Goal: Task Accomplishment & Management: Use online tool/utility

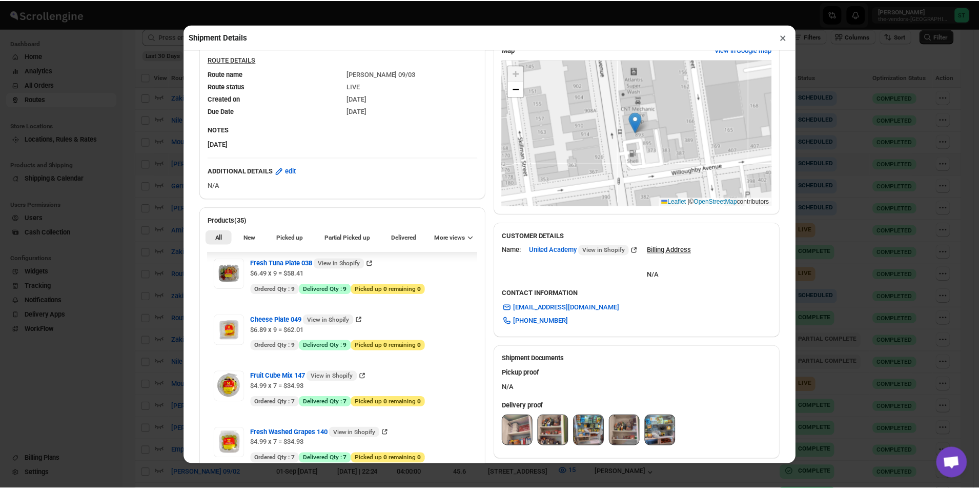
scroll to position [308, 0]
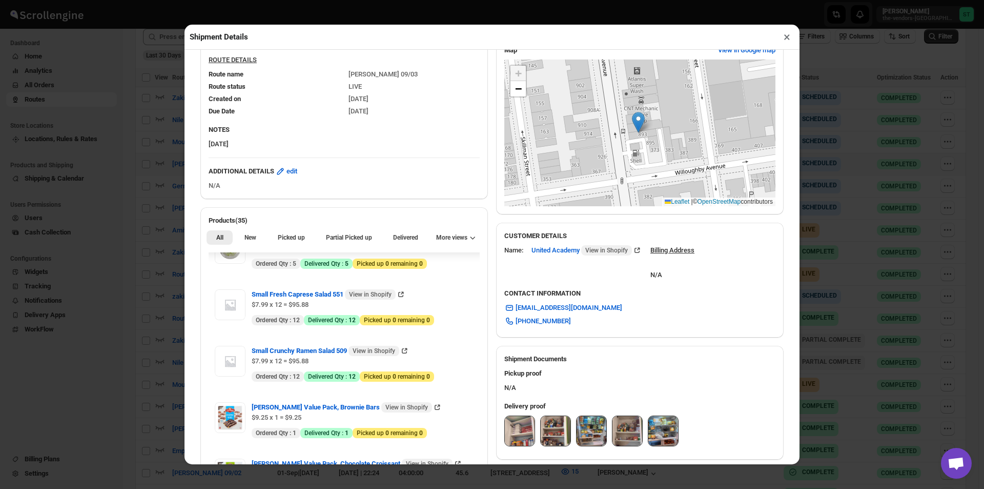
click at [787, 38] on button "×" at bounding box center [787, 37] width 15 height 14
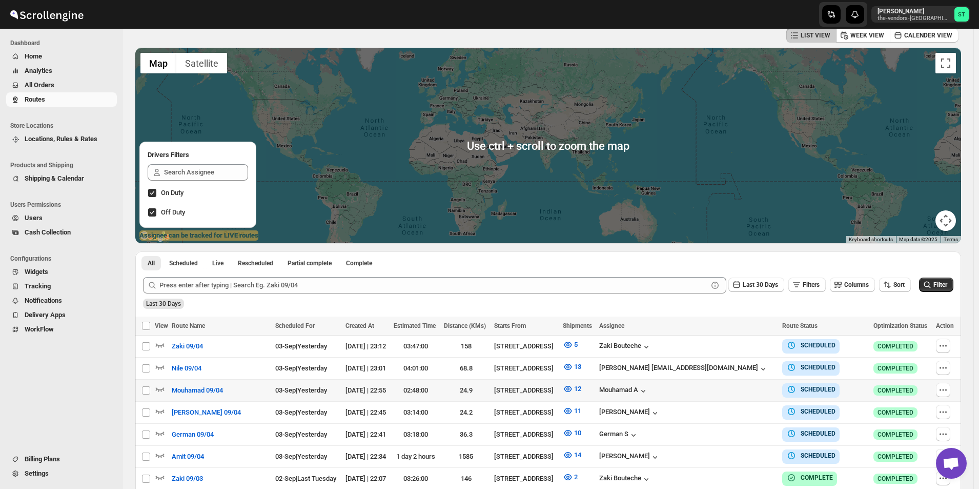
scroll to position [256, 0]
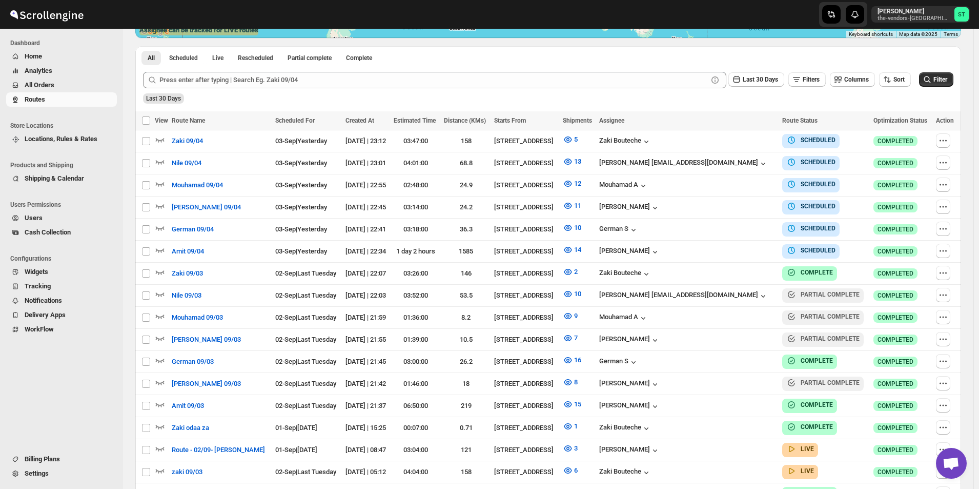
click at [53, 83] on span "All Orders" at bounding box center [40, 85] width 30 height 8
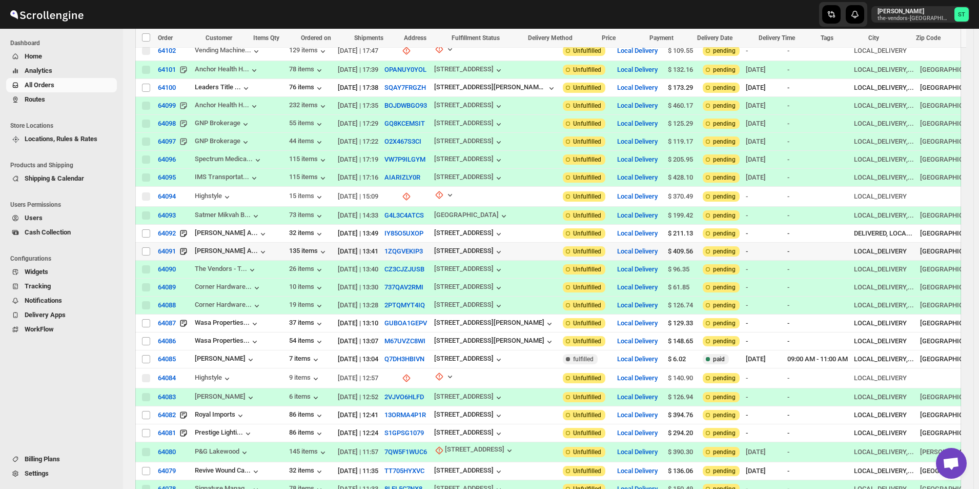
scroll to position [256, 0]
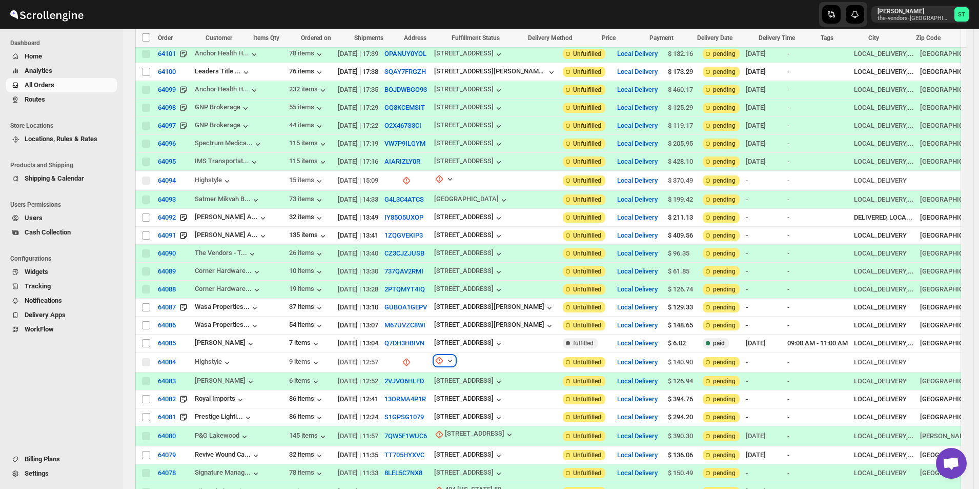
click at [445, 355] on icon "button" at bounding box center [450, 360] width 10 height 10
click at [448, 401] on span "Update manually" at bounding box center [439, 402] width 49 height 8
select select "US"
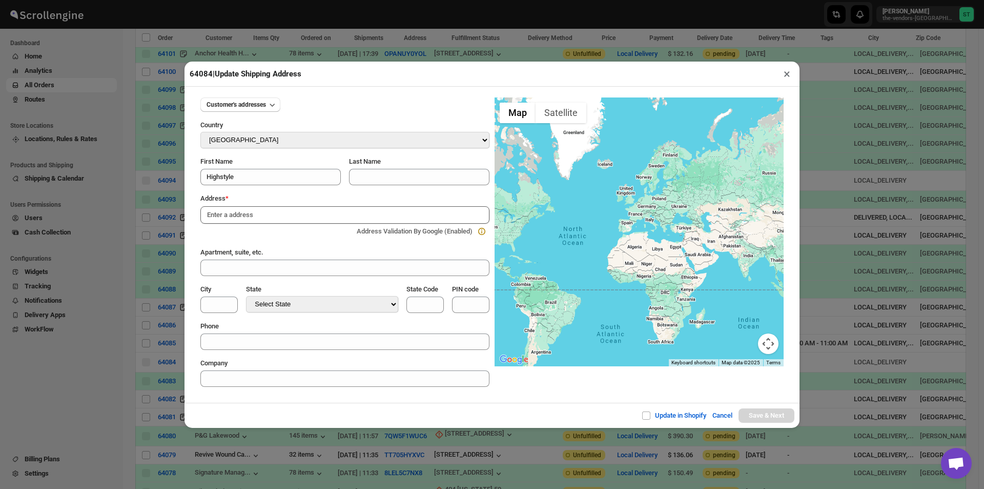
click at [287, 223] on input at bounding box center [344, 214] width 289 height 17
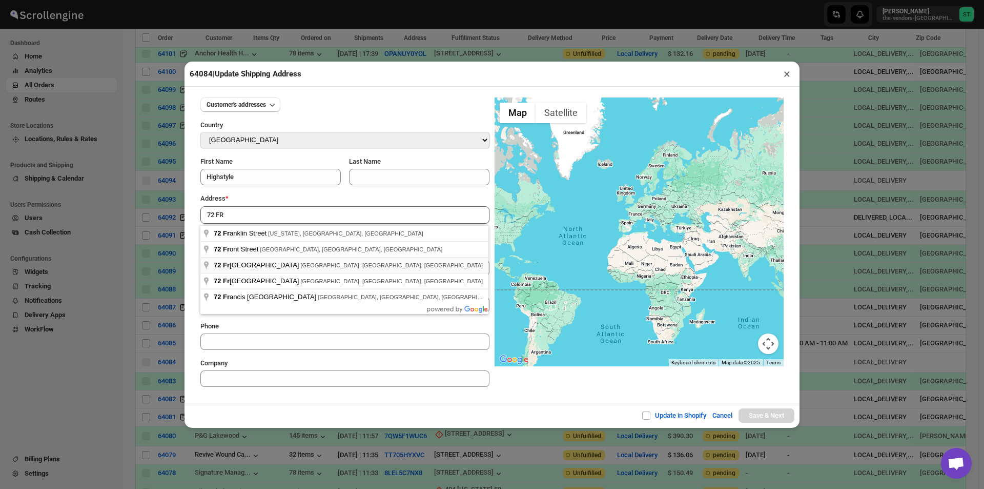
type input "[STREET_ADDRESS]"
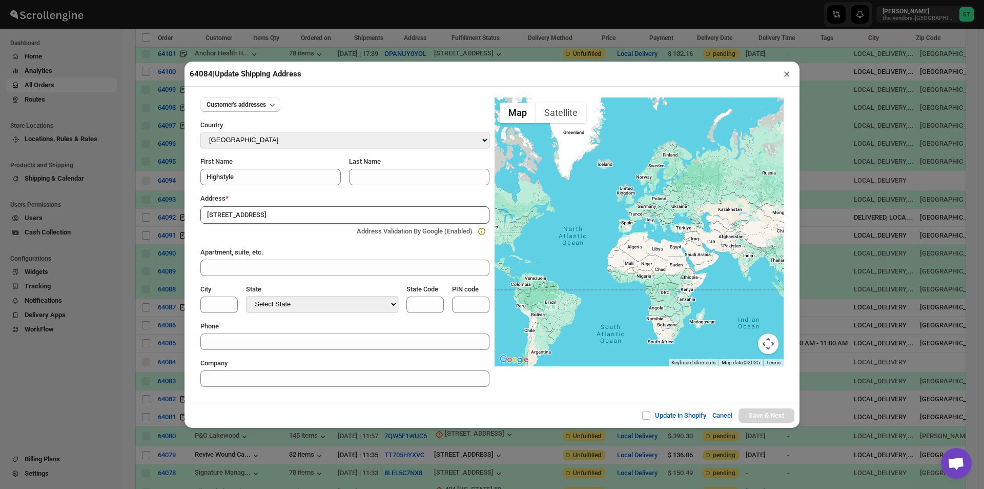
type input "[GEOGRAPHIC_DATA]"
select select "[US_STATE]"
type input "NY"
type input "11205"
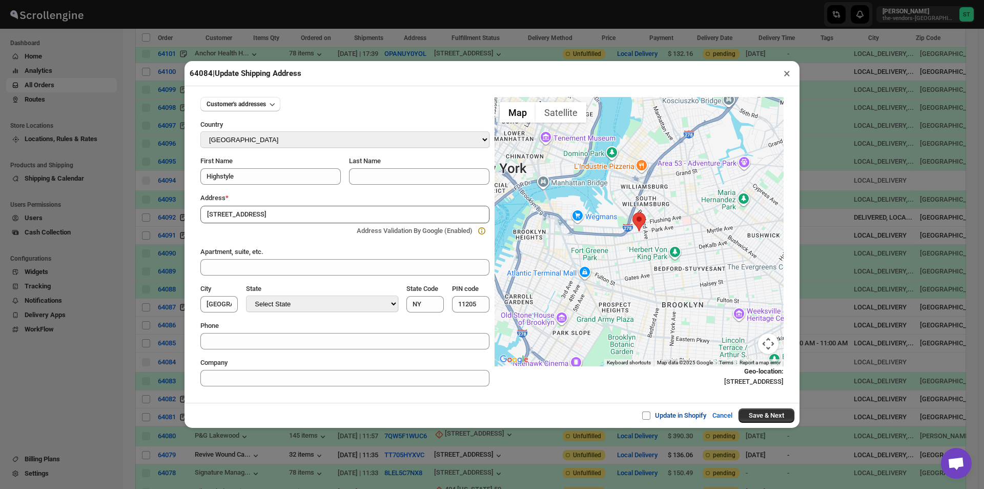
click at [642, 414] on span at bounding box center [646, 415] width 8 height 8
click at [646, 414] on input "Update in Shopify" at bounding box center [650, 415] width 8 height 8
checkbox input "true"
click at [772, 412] on button "Save & Next" at bounding box center [767, 415] width 56 height 14
click at [761, 414] on button "Save & Next" at bounding box center [767, 415] width 56 height 14
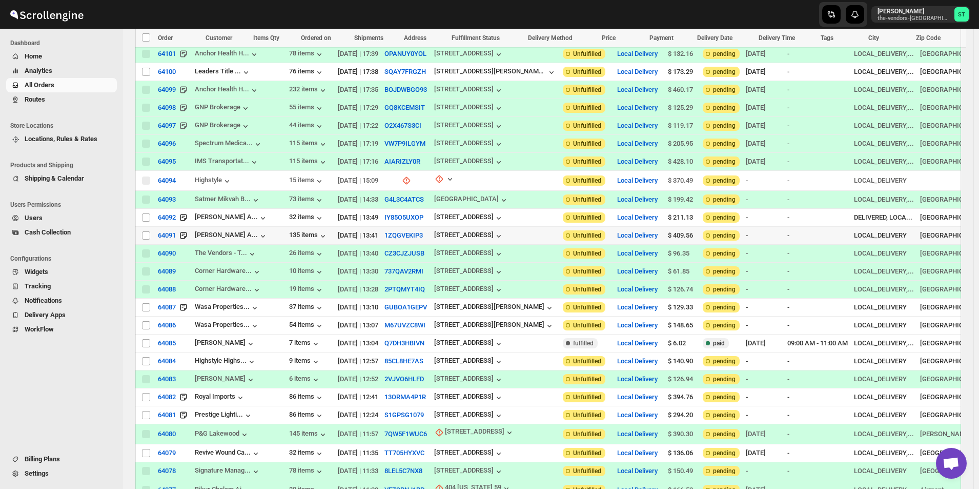
scroll to position [0, 0]
click at [445, 175] on icon "button" at bounding box center [450, 179] width 10 height 10
click at [437, 230] on span "Update manually" at bounding box center [439, 227] width 49 height 8
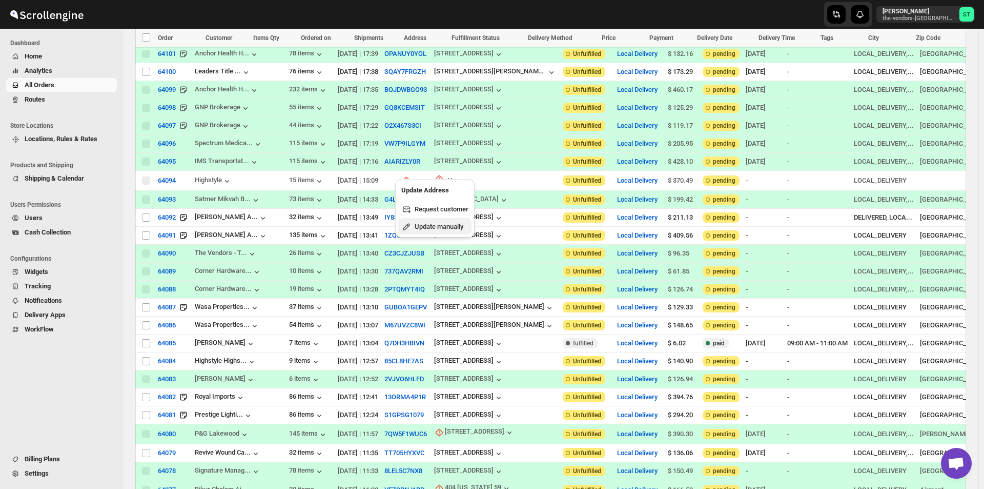
select select "US"
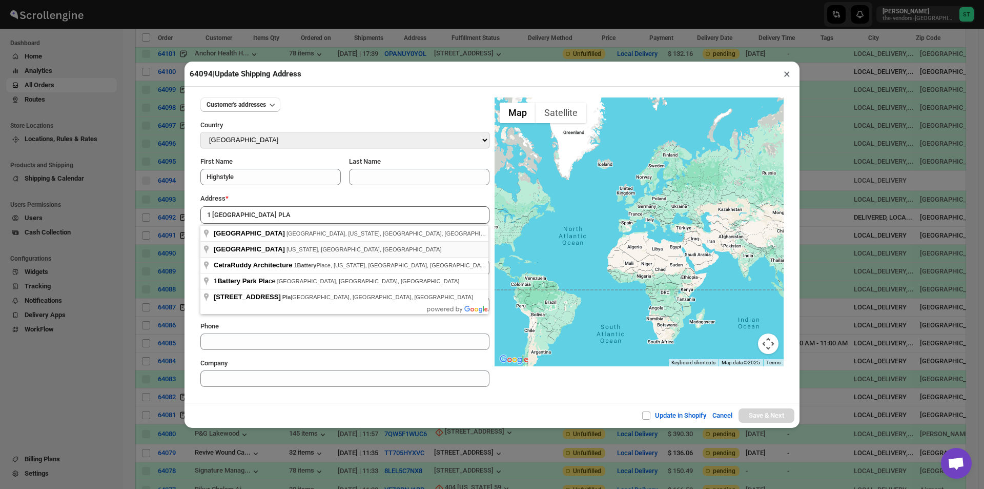
type input "[GEOGRAPHIC_DATA], [US_STATE], [GEOGRAPHIC_DATA], [GEOGRAPHIC_DATA]"
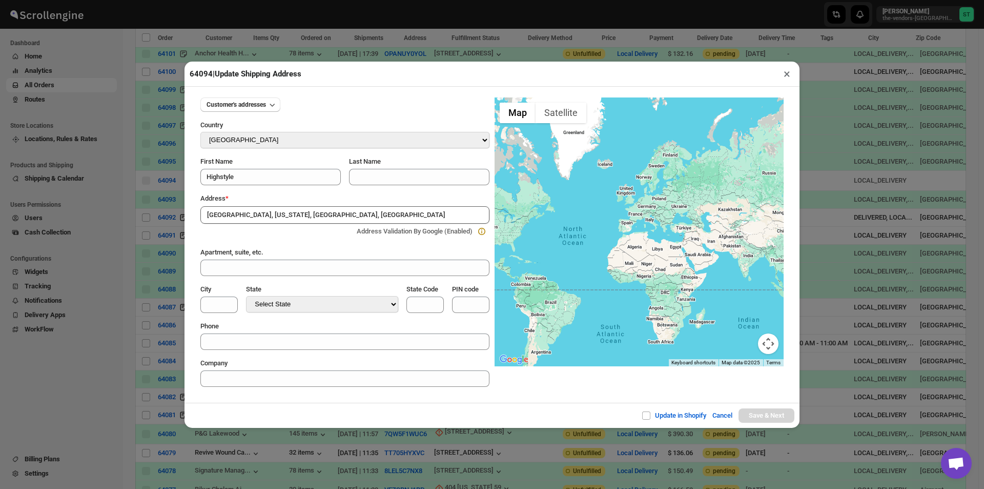
type input "[US_STATE][GEOGRAPHIC_DATA]"
select select "[US_STATE]"
type input "NY"
type input "10004"
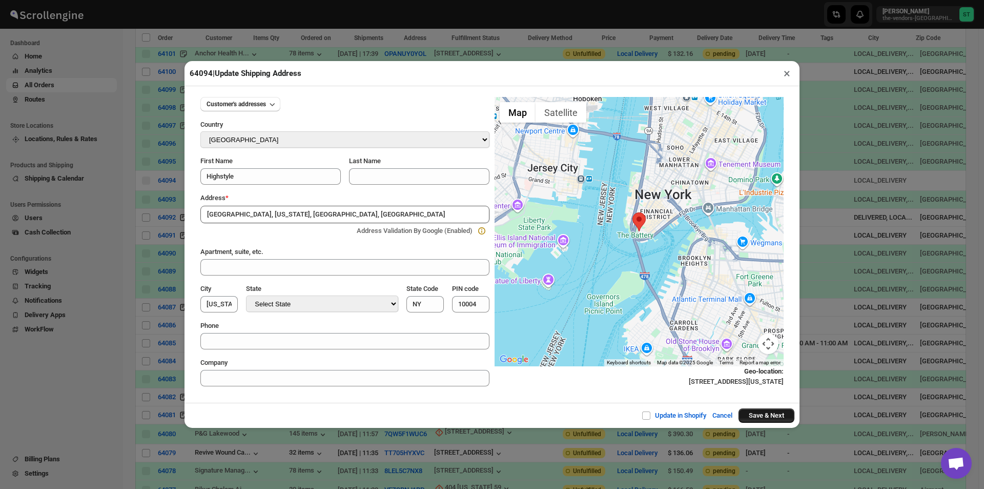
click at [785, 416] on button "Save & Next" at bounding box center [767, 415] width 56 height 14
click at [766, 417] on button "Save & Next" at bounding box center [767, 415] width 56 height 14
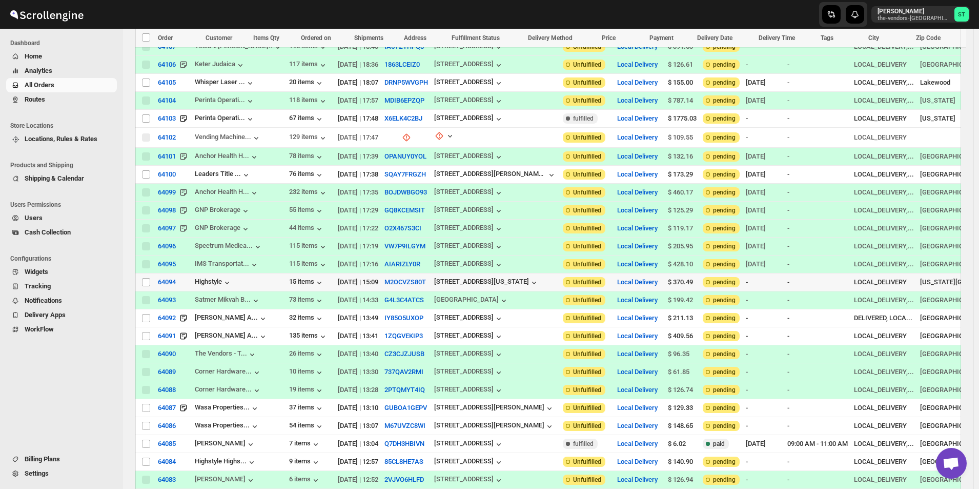
scroll to position [1, 0]
click at [146, 278] on input "Select order" at bounding box center [146, 282] width 8 height 8
checkbox input "true"
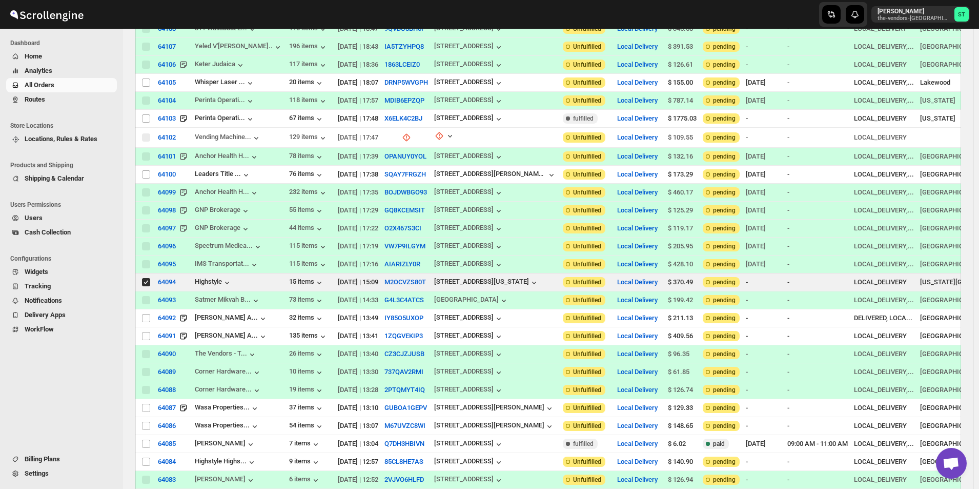
scroll to position [0, 0]
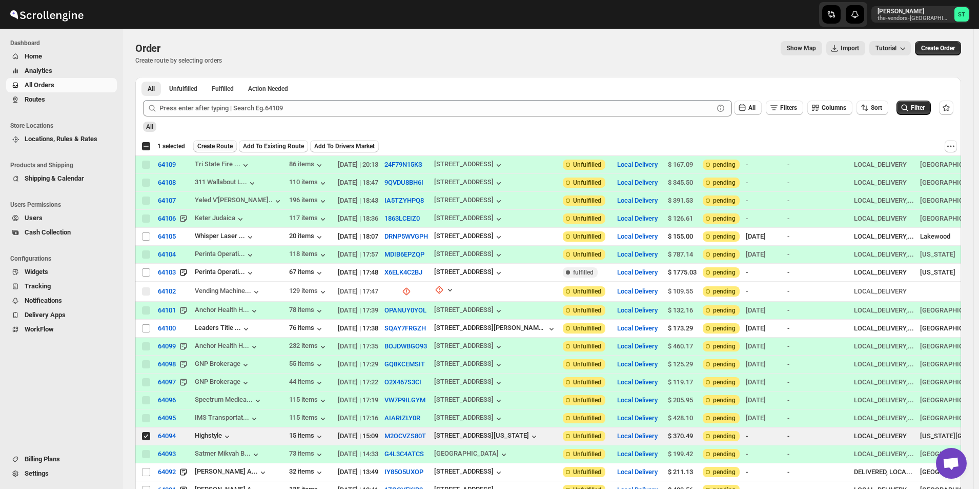
click at [221, 147] on span "Create Route" at bounding box center [214, 146] width 35 height 8
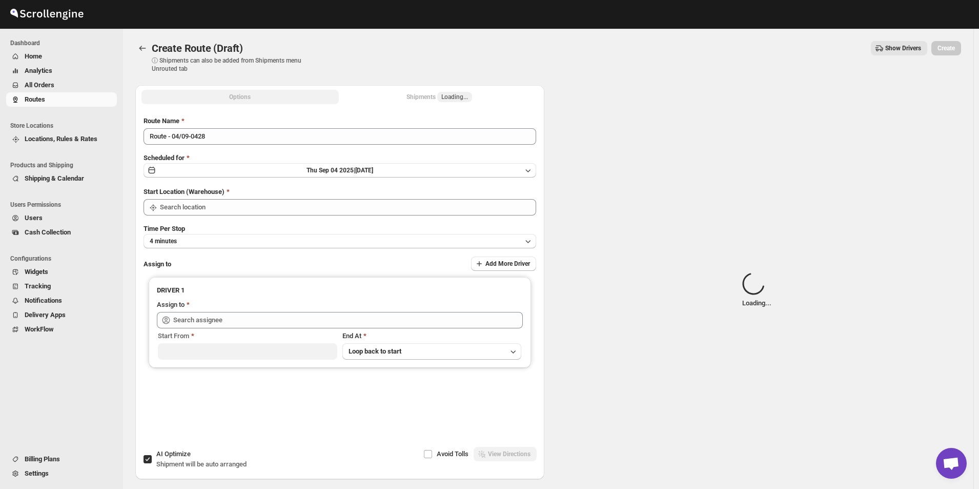
type input "[STREET_ADDRESS]"
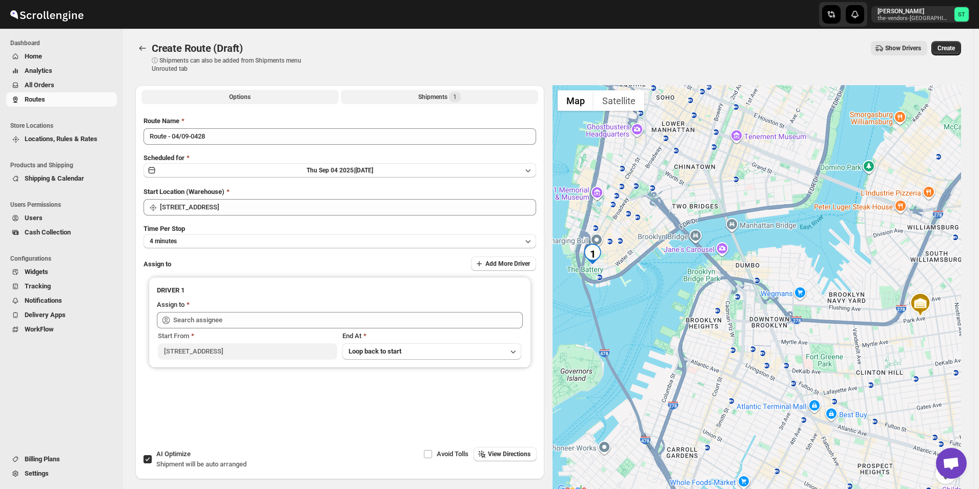
click at [441, 103] on button "Shipments 1" at bounding box center [439, 97] width 197 height 14
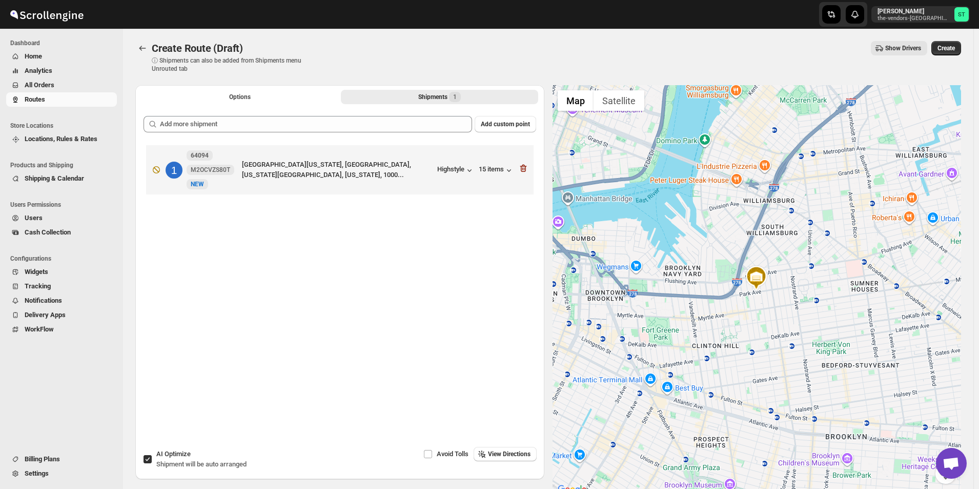
click at [220, 105] on div "Options Shipments 1 More views Options Shipments 1 More views" at bounding box center [339, 96] width 409 height 23
click at [229, 103] on button "Options" at bounding box center [239, 97] width 197 height 14
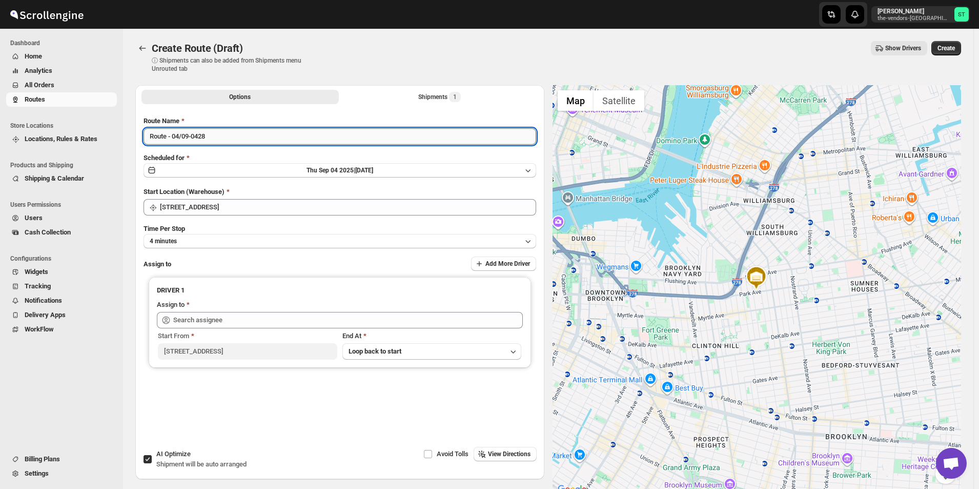
click at [252, 142] on input "Route - 04/09-0428" at bounding box center [340, 136] width 393 height 16
type input "Route - 04/09-[GEOGRAPHIC_DATA]"
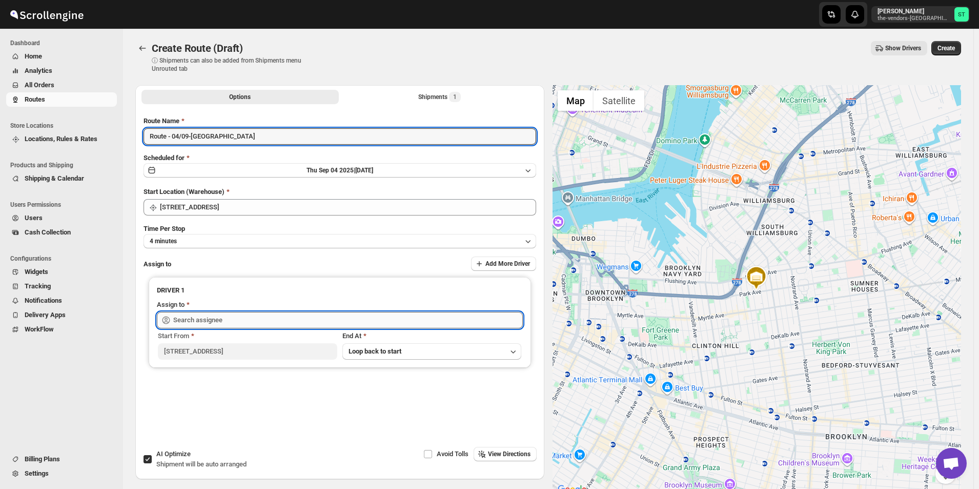
click at [235, 325] on input "text" at bounding box center [348, 320] width 350 height 16
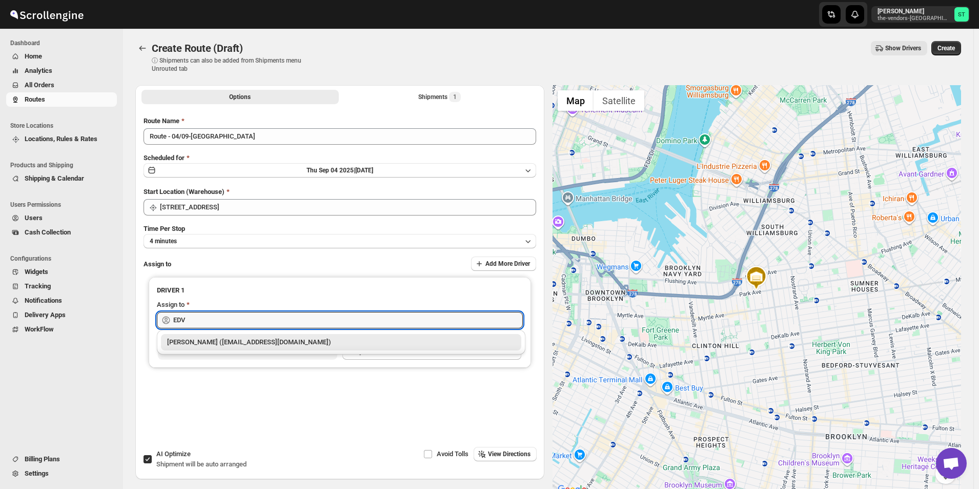
click at [222, 341] on div "[PERSON_NAME] ([EMAIL_ADDRESS][DOMAIN_NAME])" at bounding box center [341, 342] width 348 height 10
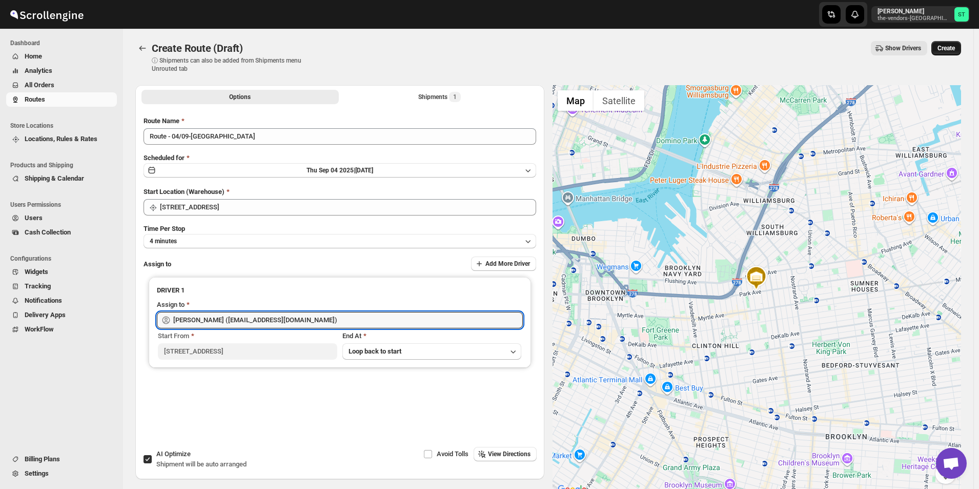
type input "[PERSON_NAME] ([EMAIL_ADDRESS][DOMAIN_NAME])"
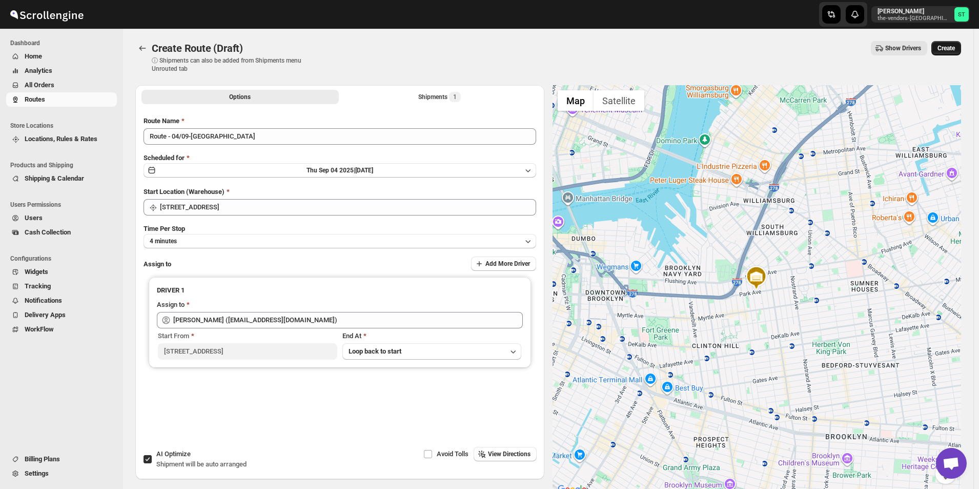
click at [959, 43] on button "Create" at bounding box center [947, 48] width 30 height 14
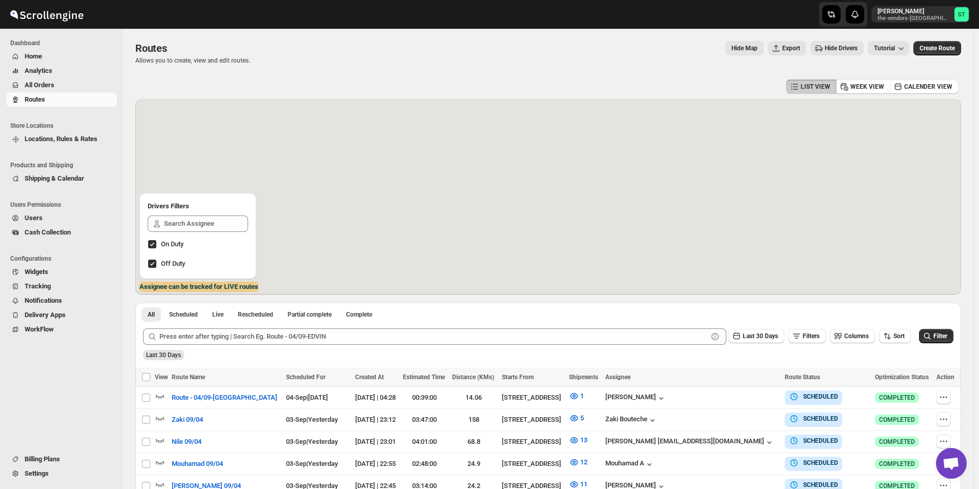
click at [45, 81] on span "All Orders" at bounding box center [40, 85] width 30 height 8
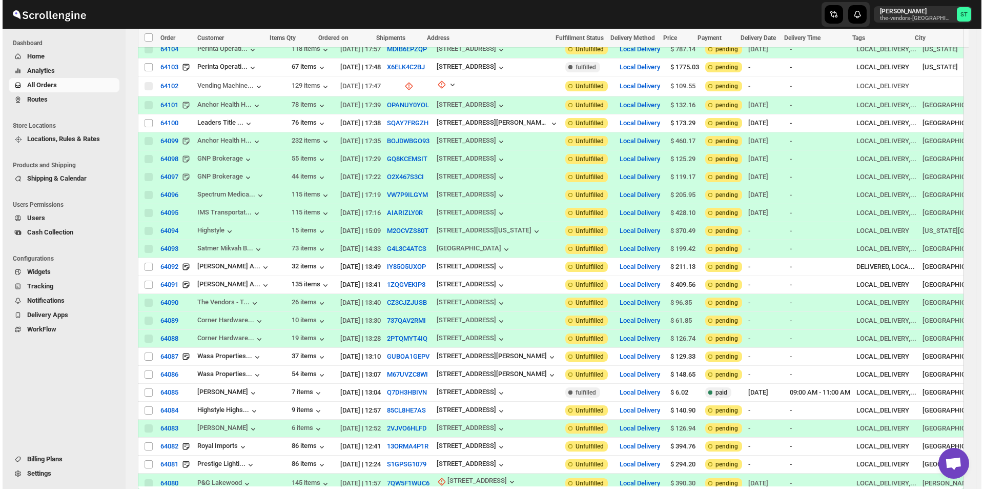
scroll to position [410, 0]
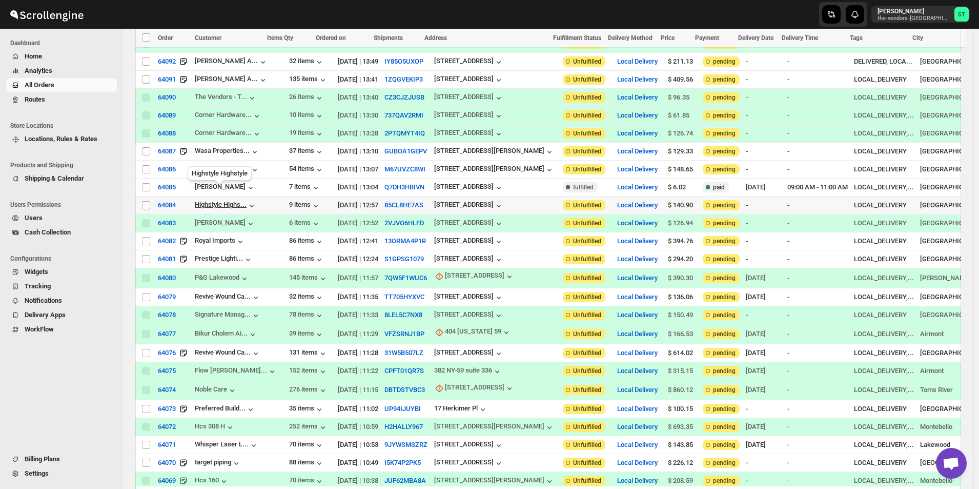
click at [226, 200] on div "Highstyle Highs..." at bounding box center [221, 204] width 52 height 8
click at [174, 200] on span "64084" at bounding box center [167, 205] width 18 height 10
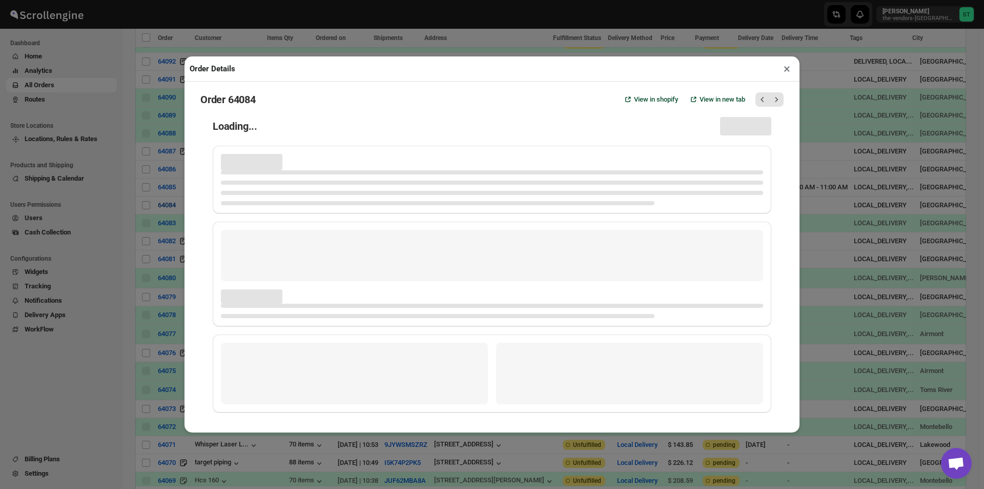
click at [174, 194] on div "Order Details × Order 64084 View in shopify View in new tab Loading..." at bounding box center [492, 244] width 984 height 489
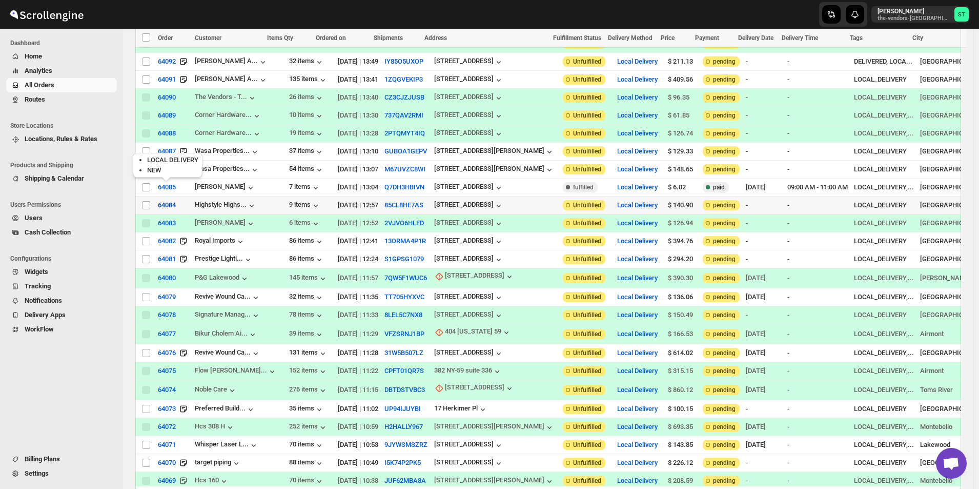
click at [174, 200] on span "64084" at bounding box center [167, 205] width 18 height 10
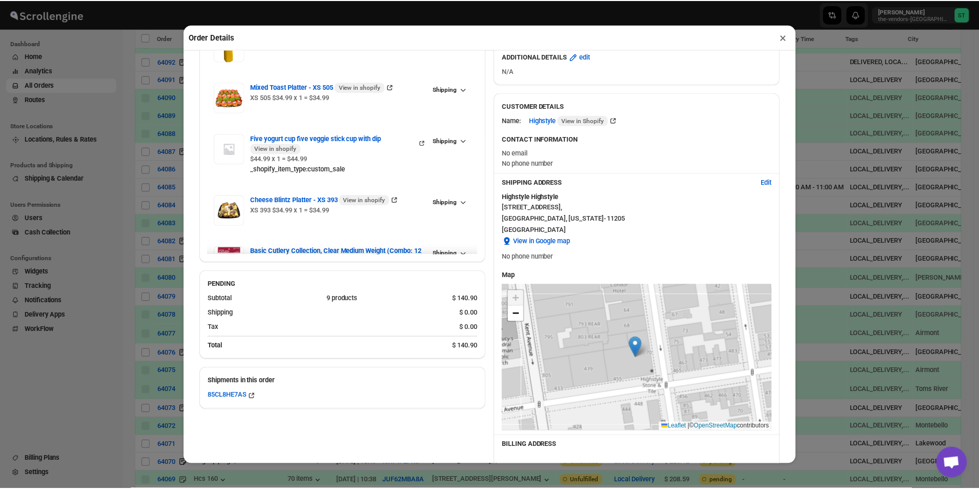
scroll to position [168, 0]
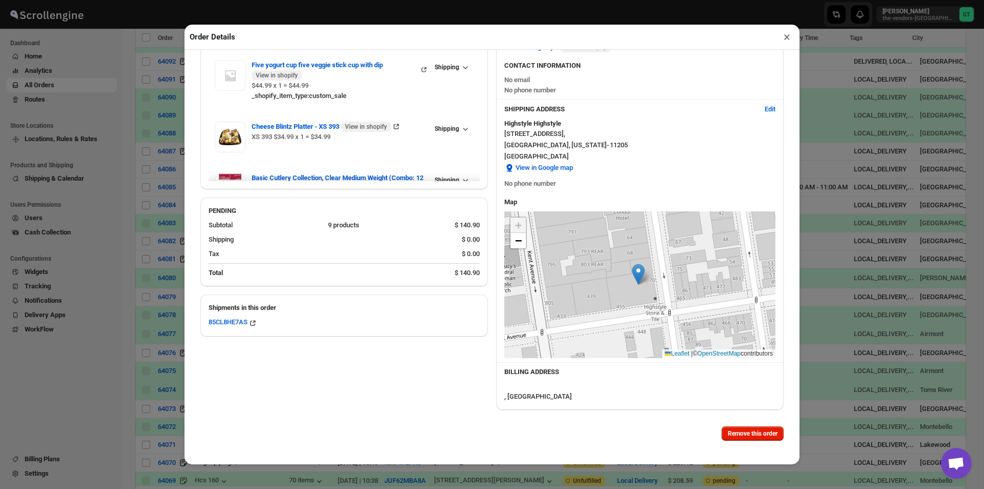
click at [783, 36] on button "×" at bounding box center [787, 37] width 15 height 14
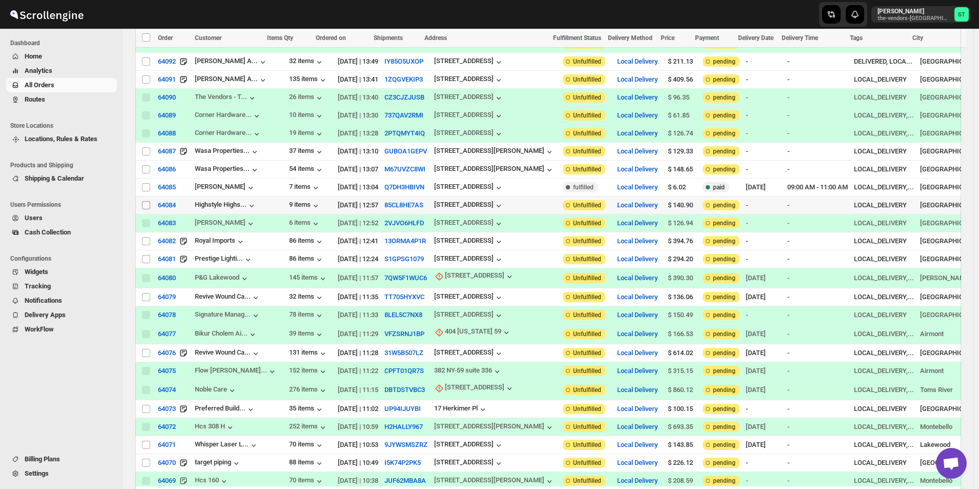
click at [147, 201] on input "Select order" at bounding box center [146, 205] width 8 height 8
checkbox input "true"
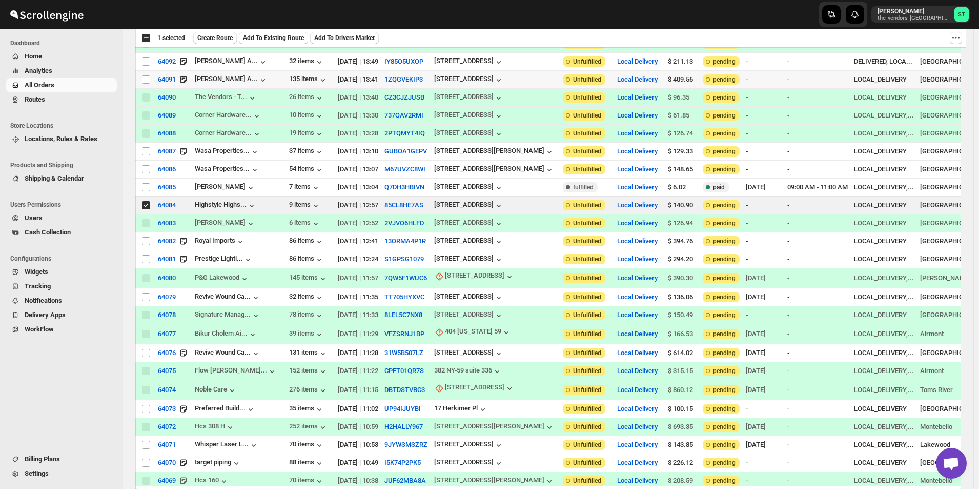
scroll to position [0, 0]
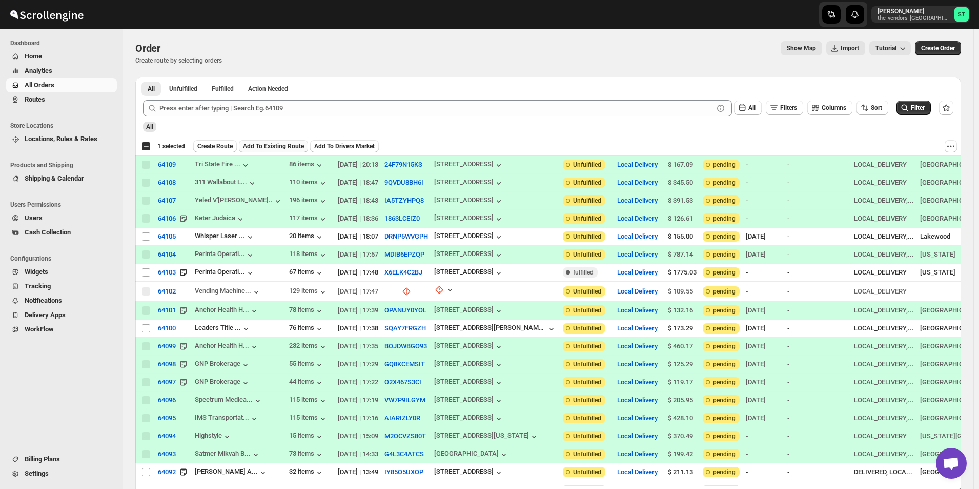
click at [266, 143] on span "Add To Existing Route" at bounding box center [273, 146] width 61 height 8
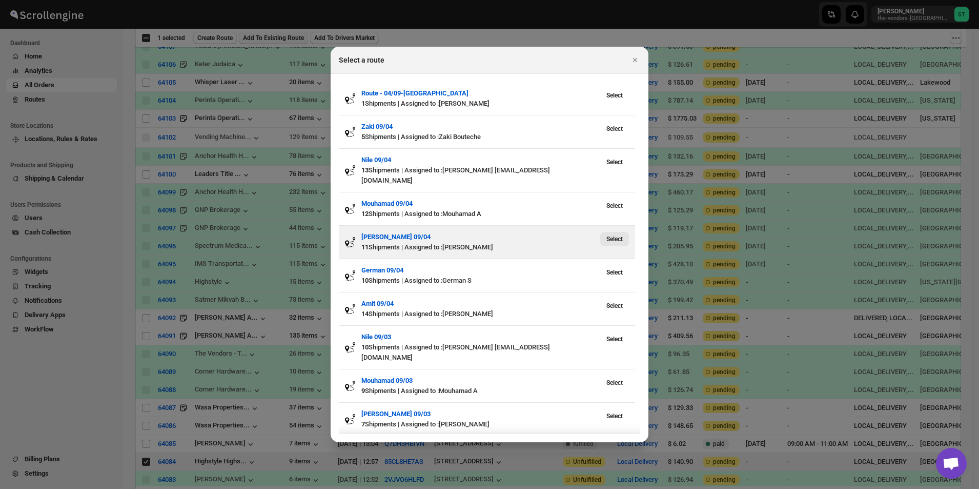
click at [620, 235] on span "Select" at bounding box center [614, 239] width 16 height 8
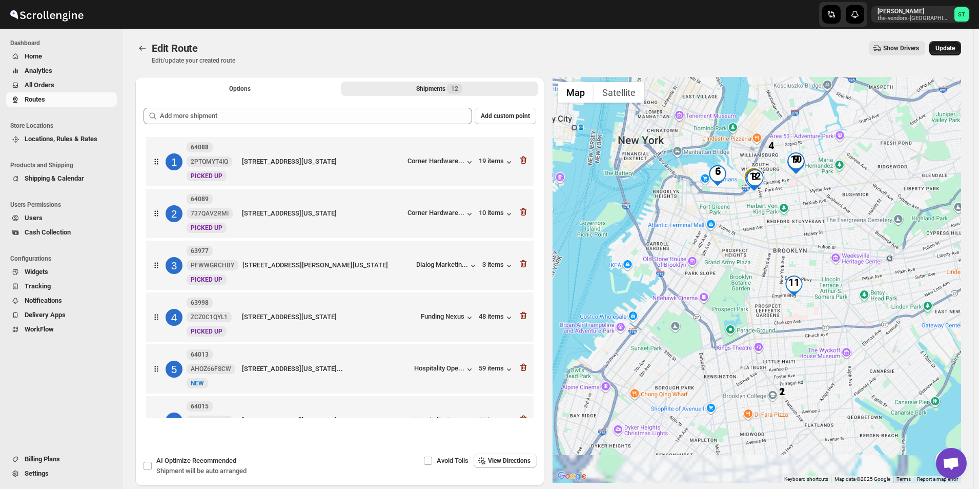
click at [953, 45] on span "Update" at bounding box center [945, 48] width 19 height 8
